Goal: Task Accomplishment & Management: Use online tool/utility

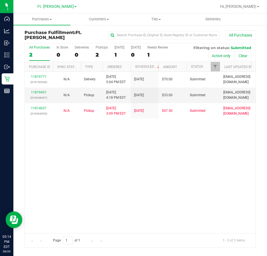
click at [37, 47] on div "All Purchases" at bounding box center [39, 47] width 21 height 4
click at [0, 0] on input "All Purchases 2" at bounding box center [0, 0] width 0 height 0
click at [52, 23] on uib-tab-heading "Purchases Summary of purchases Fulfillment All purchases" at bounding box center [41, 19] width 57 height 12
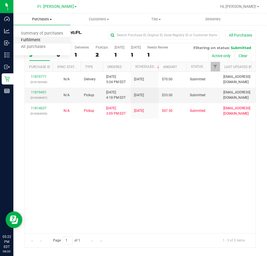
click at [44, 38] on span "Fulfillment" at bounding box center [30, 40] width 35 height 5
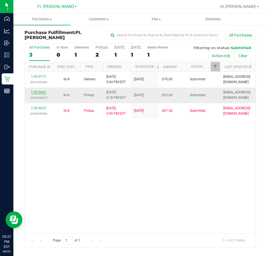
click at [33, 93] on link "11819451" at bounding box center [39, 92] width 16 height 4
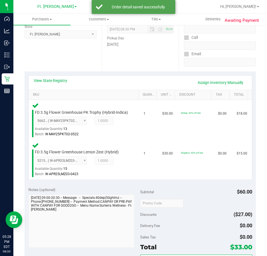
scroll to position [195, 0]
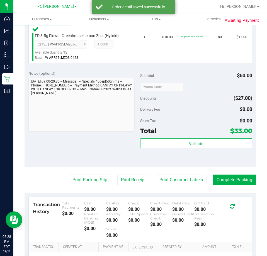
click at [185, 136] on div "Total $33.00" at bounding box center [196, 131] width 112 height 10
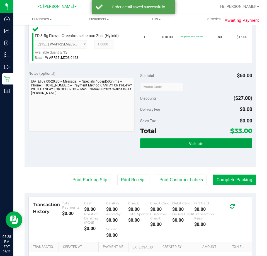
click at [189, 146] on span "Validate" at bounding box center [196, 143] width 14 height 4
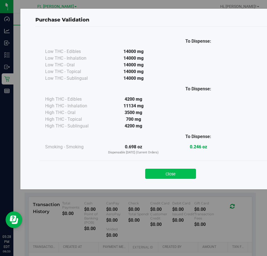
click at [162, 177] on button "Close" at bounding box center [170, 174] width 51 height 10
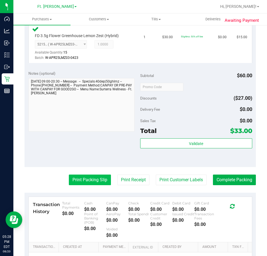
click at [100, 182] on button "Print Packing Slip" at bounding box center [90, 180] width 42 height 11
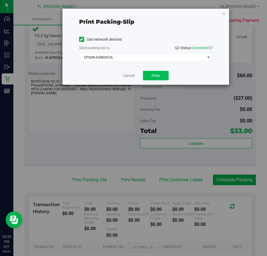
drag, startPoint x: 159, startPoint y: 69, endPoint x: 158, endPoint y: 75, distance: 5.9
click at [159, 71] on div "Cancel Print" at bounding box center [145, 75] width 133 height 19
click at [158, 75] on span "Print" at bounding box center [156, 75] width 8 height 4
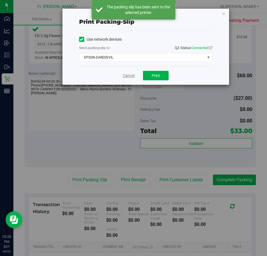
click at [131, 78] on link "Cancel" at bounding box center [129, 76] width 12 height 6
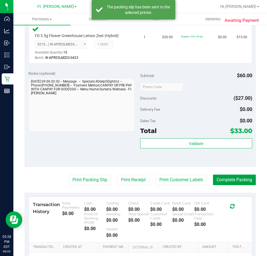
click at [233, 184] on button "Complete Packing" at bounding box center [234, 180] width 43 height 11
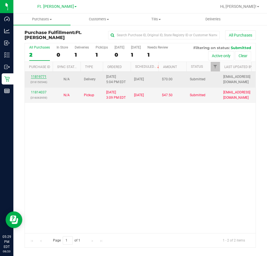
click at [38, 76] on link "11819771" at bounding box center [39, 77] width 16 height 4
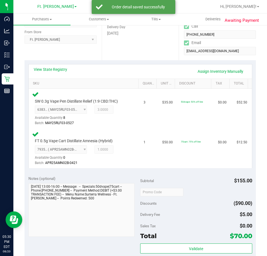
scroll to position [112, 0]
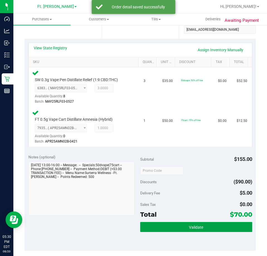
click at [172, 222] on button "Validate" at bounding box center [196, 227] width 112 height 10
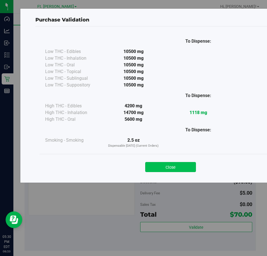
click at [168, 165] on button "Close" at bounding box center [170, 167] width 51 height 10
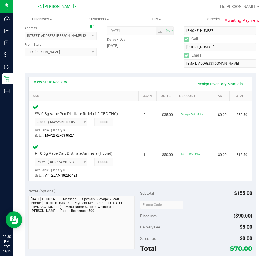
scroll to position [0, 0]
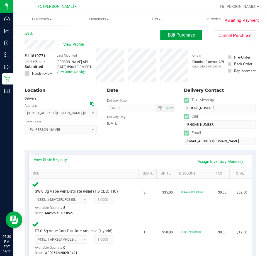
click at [174, 34] on span "Edit Purchase" at bounding box center [181, 34] width 27 height 5
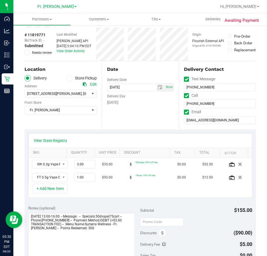
scroll to position [167, 0]
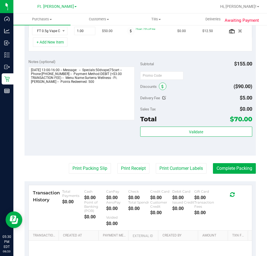
click at [160, 89] on span at bounding box center [163, 87] width 8 height 8
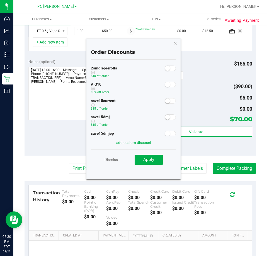
click at [168, 88] on div "AIQ10 10% off order" at bounding box center [133, 89] width 85 height 16
click at [167, 85] on span at bounding box center [170, 85] width 11 height 6
click at [148, 159] on span "Apply" at bounding box center [148, 159] width 11 height 5
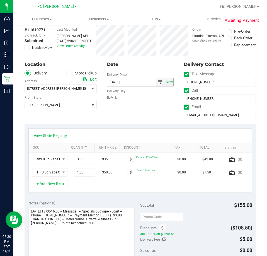
scroll to position [0, 0]
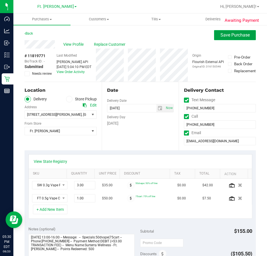
click at [245, 30] on button "Save Purchase" at bounding box center [235, 35] width 42 height 10
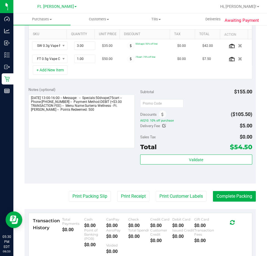
scroll to position [219, 0]
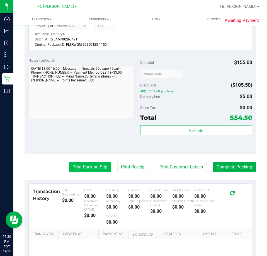
click at [94, 169] on button "Print Packing Slip" at bounding box center [90, 167] width 42 height 11
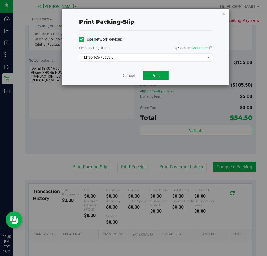
click at [153, 77] on span "Print" at bounding box center [156, 75] width 8 height 4
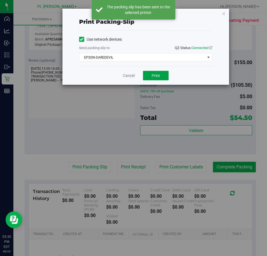
click at [153, 77] on span "Print" at bounding box center [156, 75] width 8 height 4
click at [127, 75] on link "Cancel" at bounding box center [129, 76] width 12 height 6
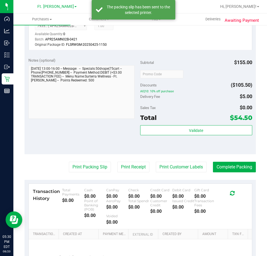
click at [122, 161] on purchase-details "Back Edit Purchase Cancel Purchase View Profile # 11819771 BioTrack ID: - Submi…" at bounding box center [140, 55] width 231 height 488
click at [122, 165] on button "Print Receipt" at bounding box center [133, 167] width 32 height 11
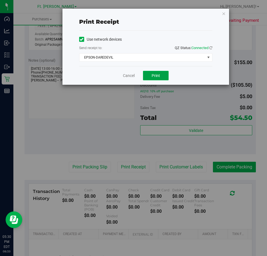
click at [147, 78] on button "Print" at bounding box center [156, 75] width 26 height 9
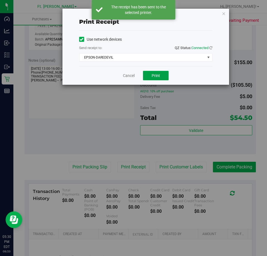
click at [156, 77] on span "Print" at bounding box center [156, 75] width 8 height 4
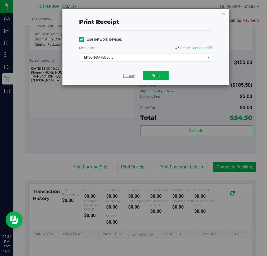
click at [131, 76] on link "Cancel" at bounding box center [129, 76] width 12 height 6
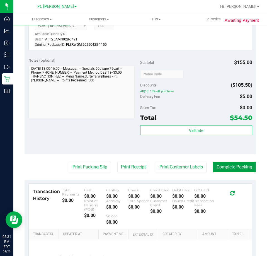
click at [217, 168] on button "Complete Packing" at bounding box center [234, 167] width 43 height 11
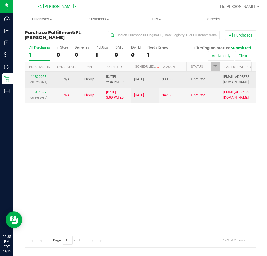
click at [43, 78] on div "11820028 (316266091)" at bounding box center [38, 79] width 21 height 11
click at [41, 76] on link "11820028" at bounding box center [39, 77] width 16 height 4
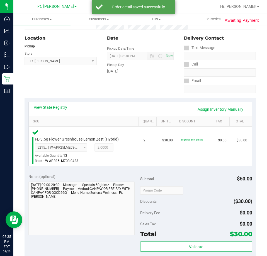
scroll to position [112, 0]
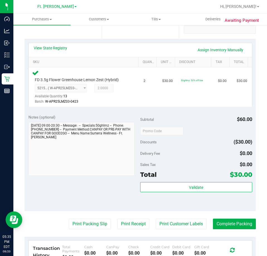
click at [186, 178] on div "Total $30.00" at bounding box center [196, 175] width 112 height 10
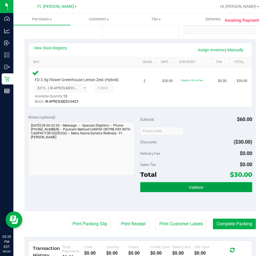
click at [185, 184] on button "Validate" at bounding box center [196, 187] width 112 height 10
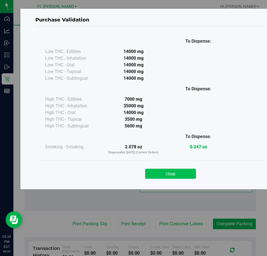
click at [193, 171] on button "Close" at bounding box center [170, 174] width 51 height 10
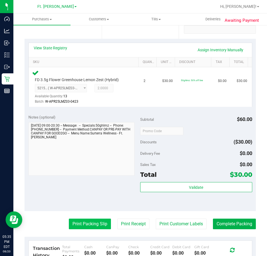
click at [70, 226] on button "Print Packing Slip" at bounding box center [90, 224] width 42 height 11
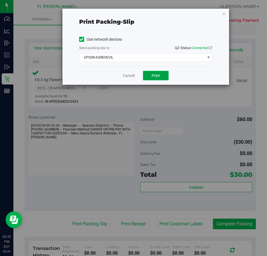
click at [160, 73] on button "Print" at bounding box center [156, 75] width 26 height 9
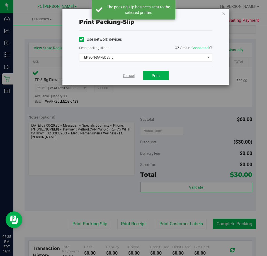
click at [130, 77] on link "Cancel" at bounding box center [129, 76] width 12 height 6
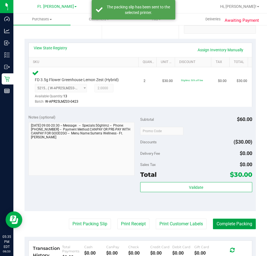
click at [219, 219] on button "Complete Packing" at bounding box center [234, 224] width 43 height 11
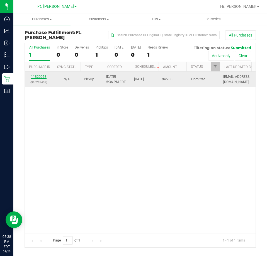
click at [43, 76] on link "11820053" at bounding box center [39, 77] width 16 height 4
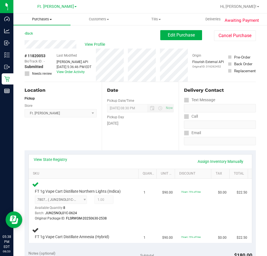
click at [49, 16] on uib-tab-heading "Purchases Summary of purchases Fulfillment All purchases" at bounding box center [41, 19] width 57 height 12
click at [38, 42] on span "Fulfillment" at bounding box center [30, 40] width 35 height 5
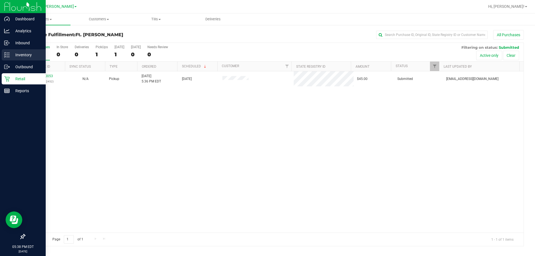
click at [12, 53] on p "Inventory" at bounding box center [26, 55] width 33 height 7
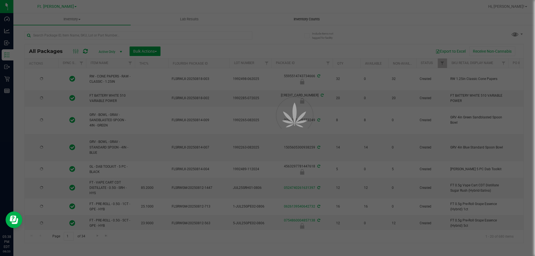
click at [267, 16] on div at bounding box center [267, 128] width 535 height 256
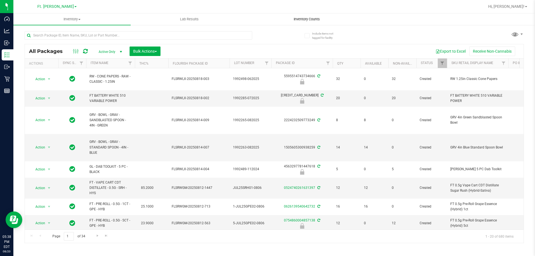
click at [267, 17] on span "Inventory Counts" at bounding box center [306, 19] width 41 height 5
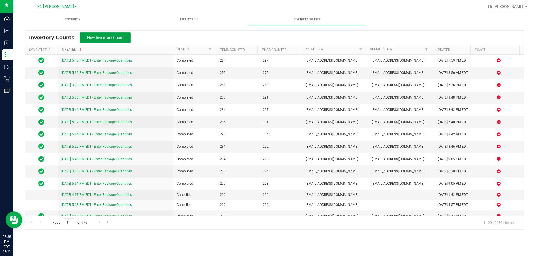
click at [117, 40] on button "New Inventory Count" at bounding box center [105, 37] width 51 height 11
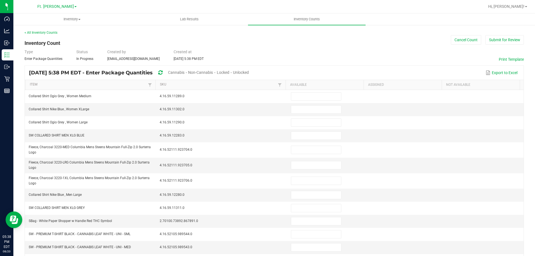
click at [249, 74] on span "Unlocked" at bounding box center [241, 72] width 16 height 4
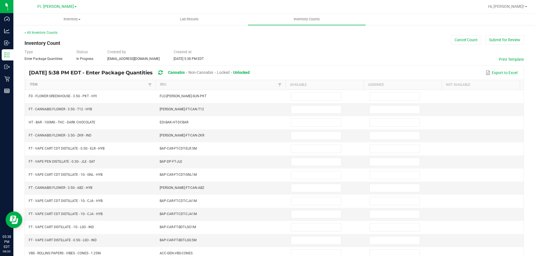
click at [116, 83] on link "Item" at bounding box center [88, 85] width 117 height 4
click at [115, 83] on link "Item" at bounding box center [88, 85] width 117 height 4
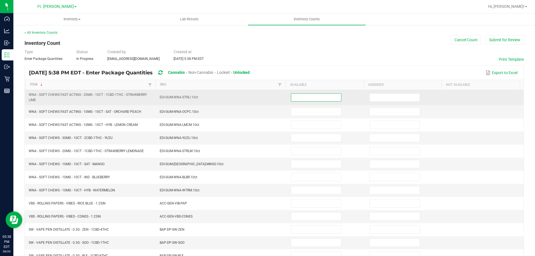
click at [267, 97] on input at bounding box center [316, 98] width 50 height 8
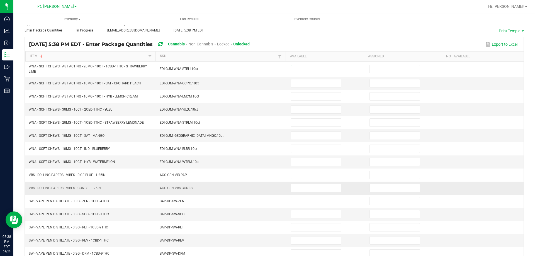
scroll to position [56, 0]
